Goal: Navigation & Orientation: Find specific page/section

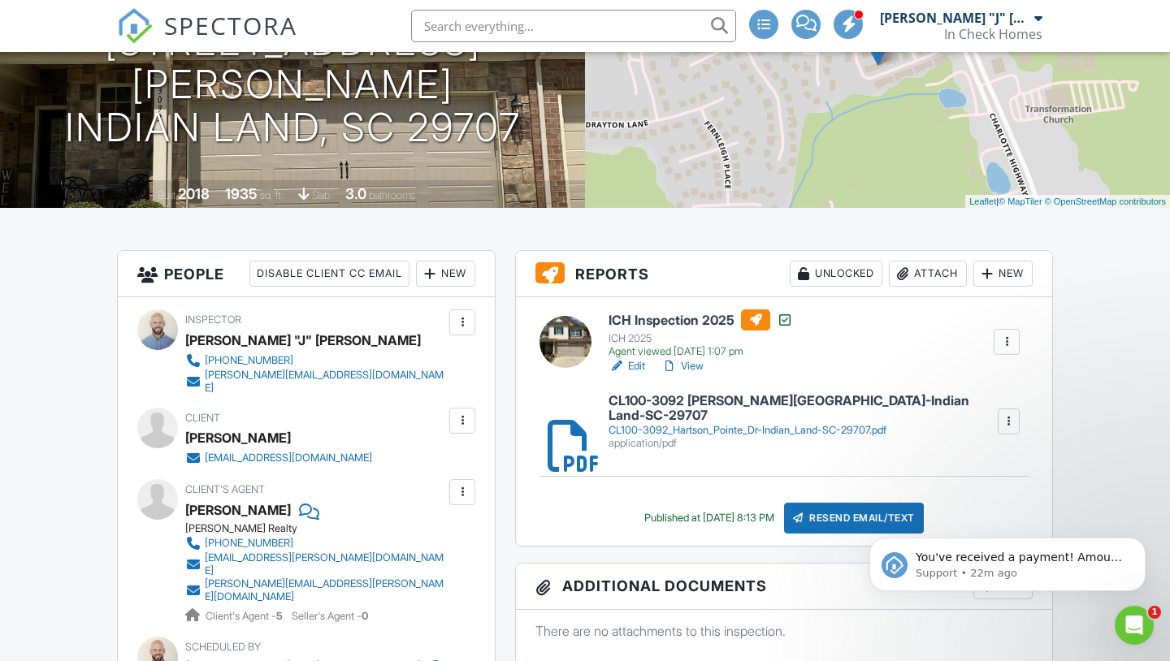
click at [169, 21] on span "SPECTORA" at bounding box center [230, 25] width 133 height 34
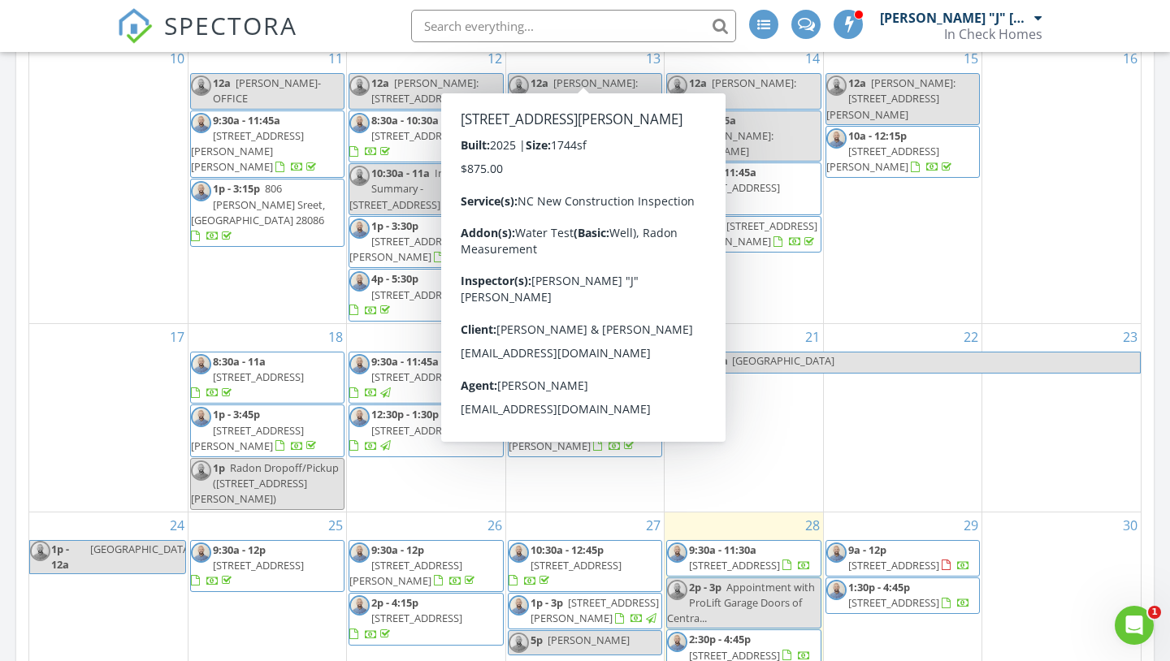
scroll to position [505, 0]
